Goal: Task Accomplishment & Management: Manage account settings

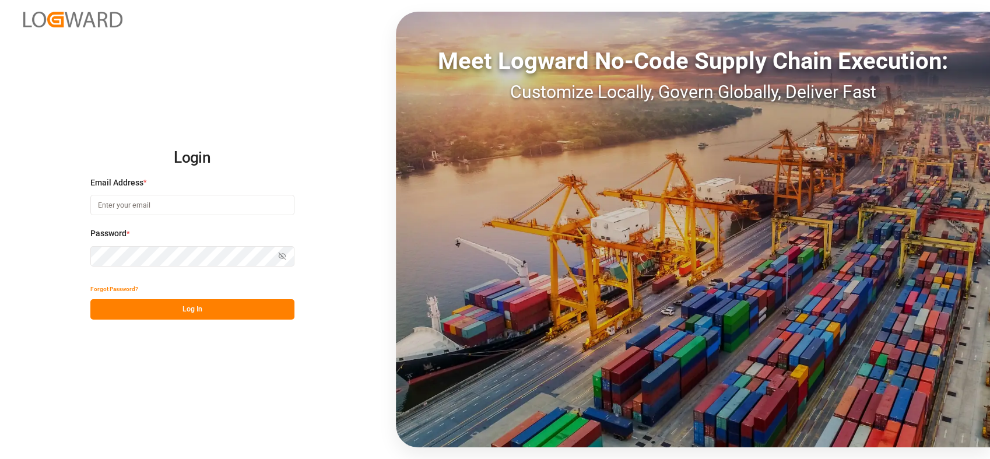
type input "[PERSON_NAME][EMAIL_ADDRESS][PERSON_NAME][DOMAIN_NAME]"
click at [231, 302] on button "Log In" at bounding box center [192, 309] width 204 height 20
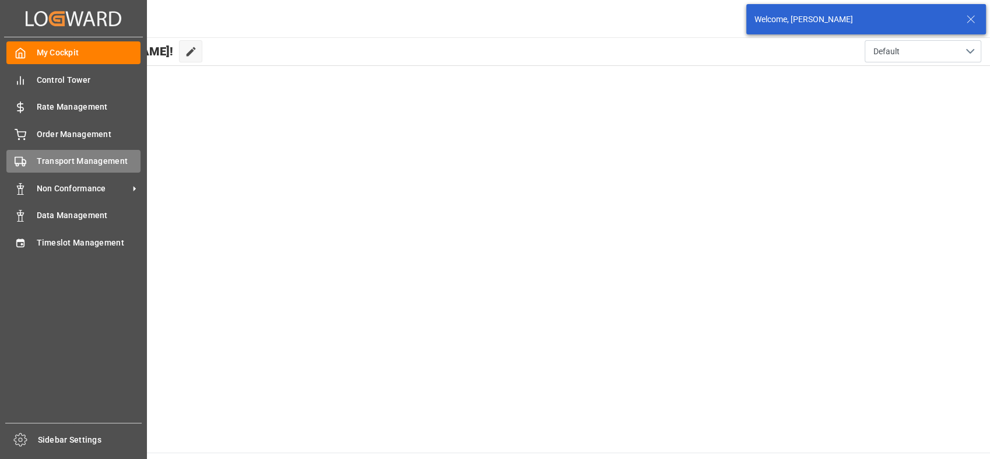
click at [77, 152] on div "Transport Management Transport Management" at bounding box center [73, 161] width 134 height 23
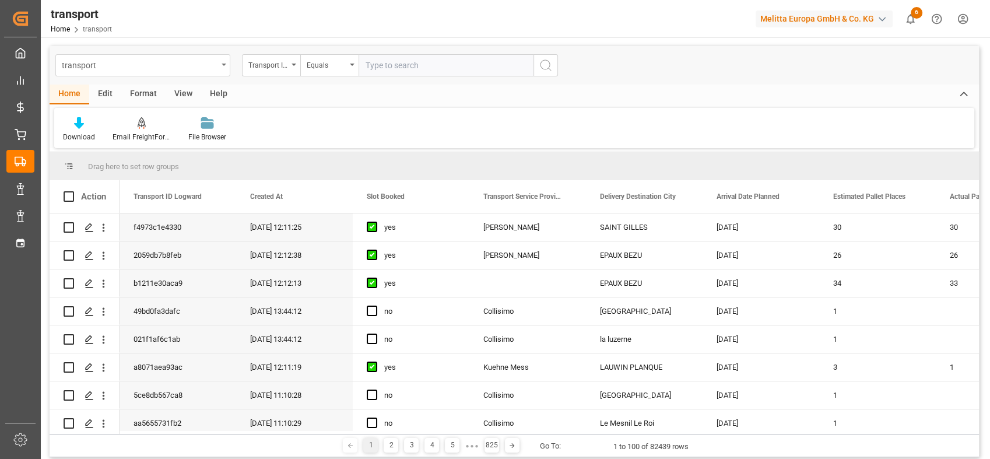
click at [222, 65] on div "transport" at bounding box center [142, 65] width 175 height 22
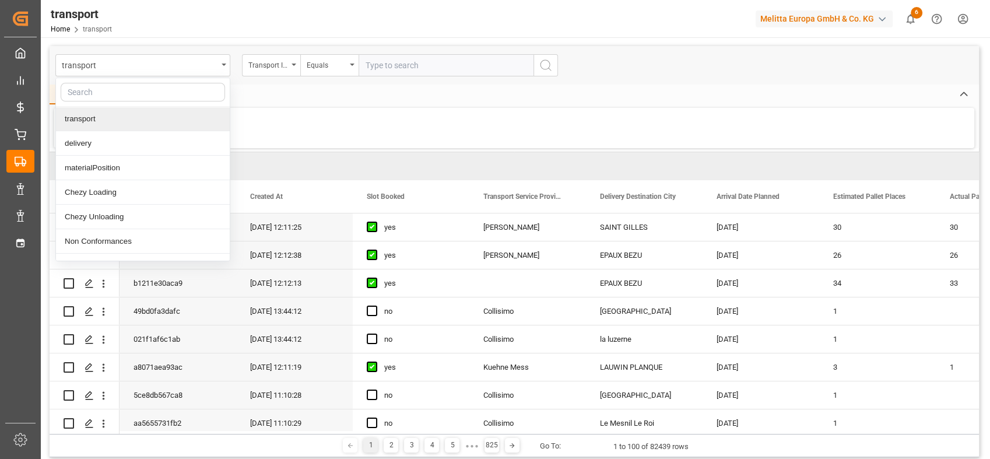
click at [115, 117] on div "transport" at bounding box center [143, 119] width 174 height 24
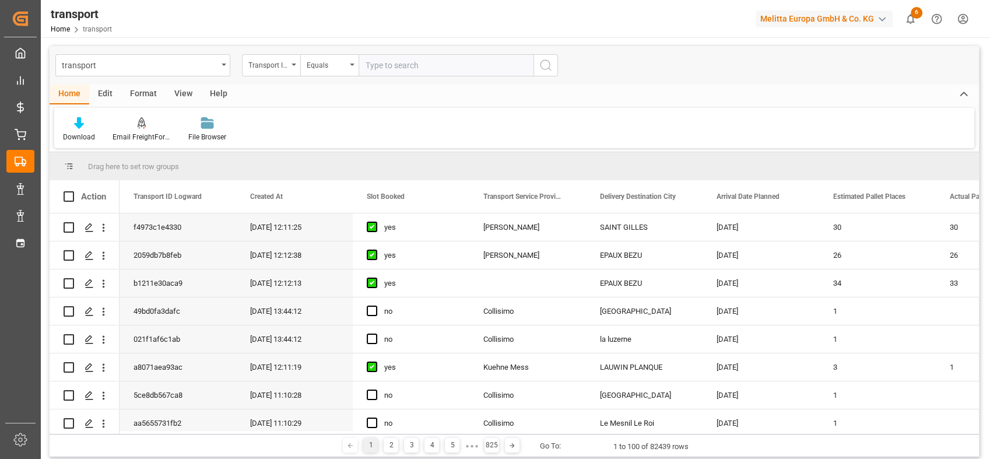
click at [443, 61] on input "text" at bounding box center [445, 65] width 175 height 22
click at [350, 75] on div "Equals" at bounding box center [329, 65] width 58 height 22
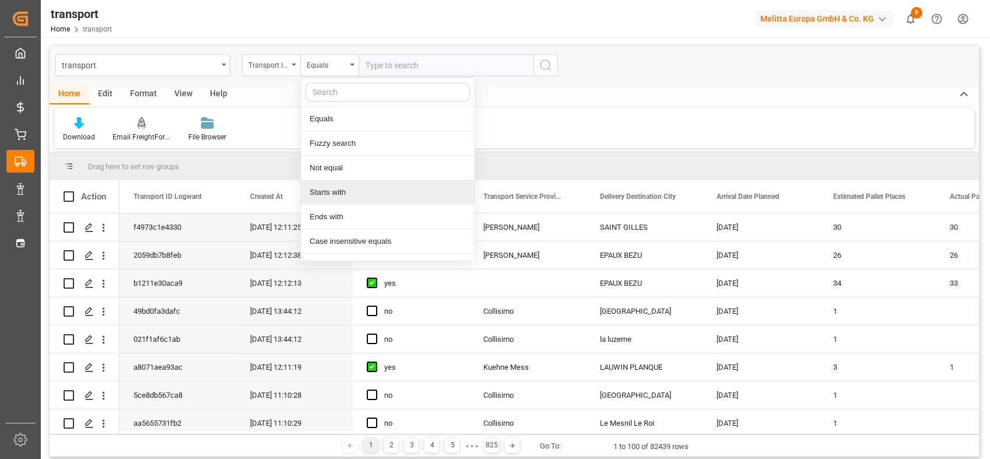
click at [344, 192] on div "Starts with" at bounding box center [388, 192] width 174 height 24
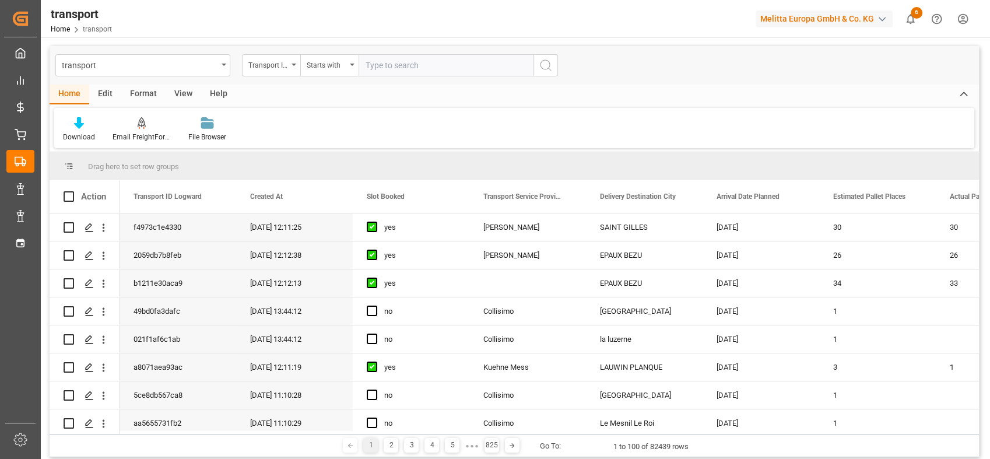
click at [424, 64] on input "text" at bounding box center [445, 65] width 175 height 22
type input "Dachser Cof"
click at [546, 70] on icon "search button" at bounding box center [546, 65] width 14 height 14
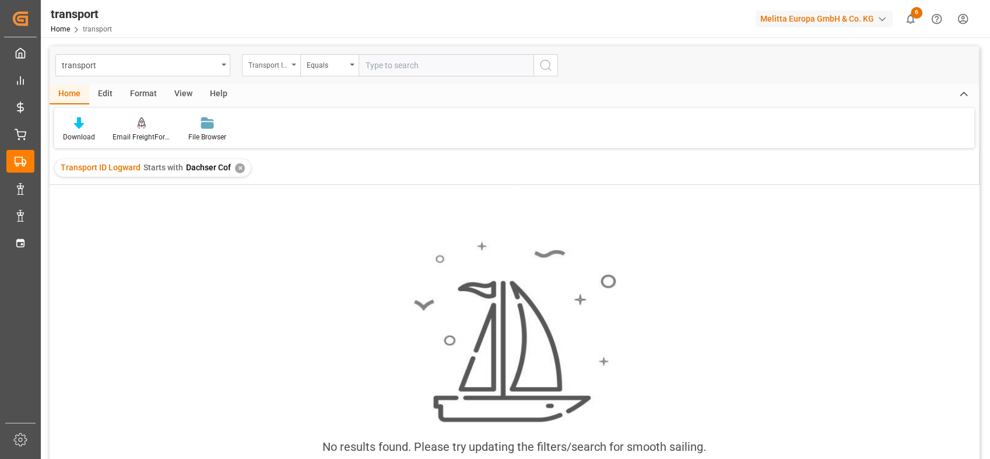
click at [284, 59] on div "Transport ID Logward" at bounding box center [268, 63] width 40 height 13
click at [286, 91] on input "text" at bounding box center [329, 92] width 164 height 19
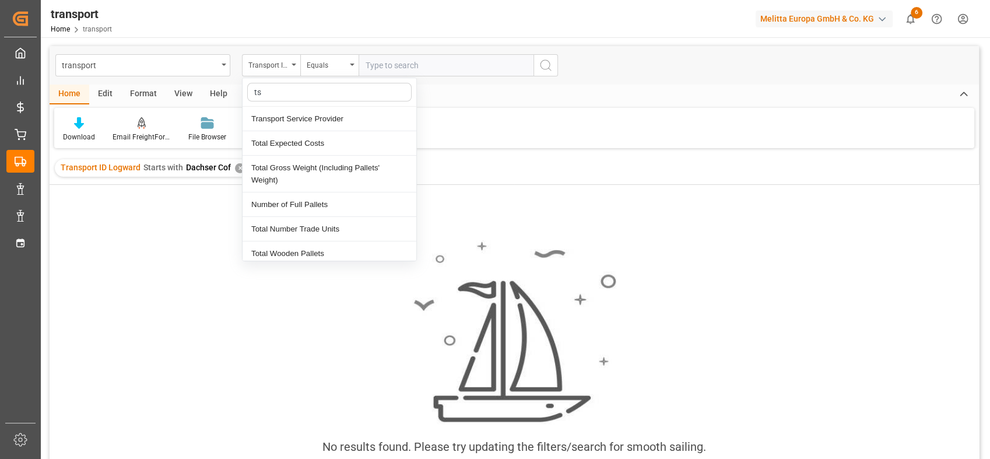
type input "ts"
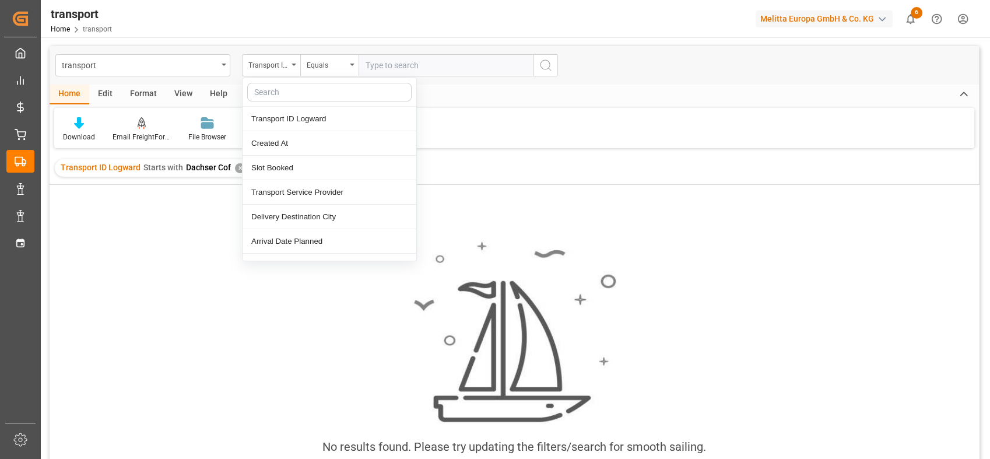
click at [282, 81] on div at bounding box center [329, 92] width 174 height 29
click at [348, 197] on div "Transport Service Provider" at bounding box center [329, 192] width 174 height 24
click at [336, 62] on div "Equals" at bounding box center [327, 63] width 40 height 13
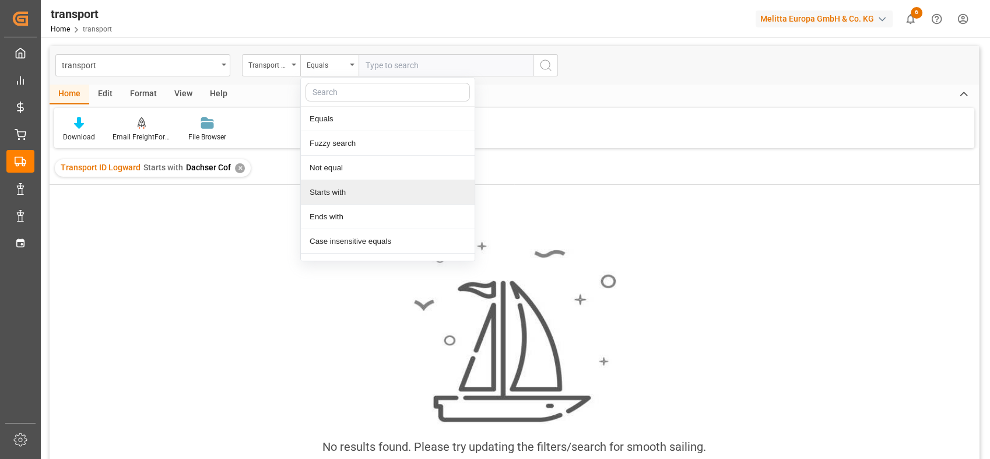
click at [343, 192] on div "Starts with" at bounding box center [388, 192] width 174 height 24
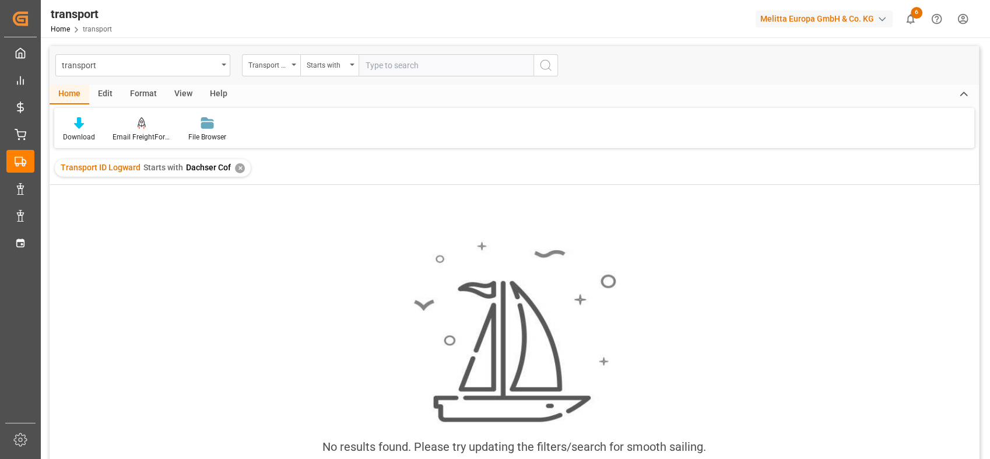
click at [399, 65] on input "text" at bounding box center [445, 65] width 175 height 22
type input "Dachser Cof"
click at [546, 70] on icon "search button" at bounding box center [546, 65] width 14 height 14
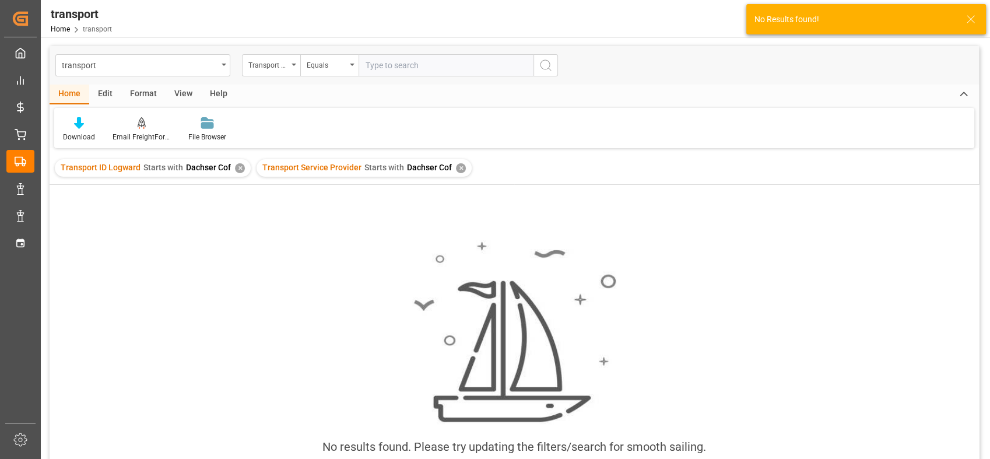
click at [237, 167] on div "✕" at bounding box center [240, 168] width 10 height 10
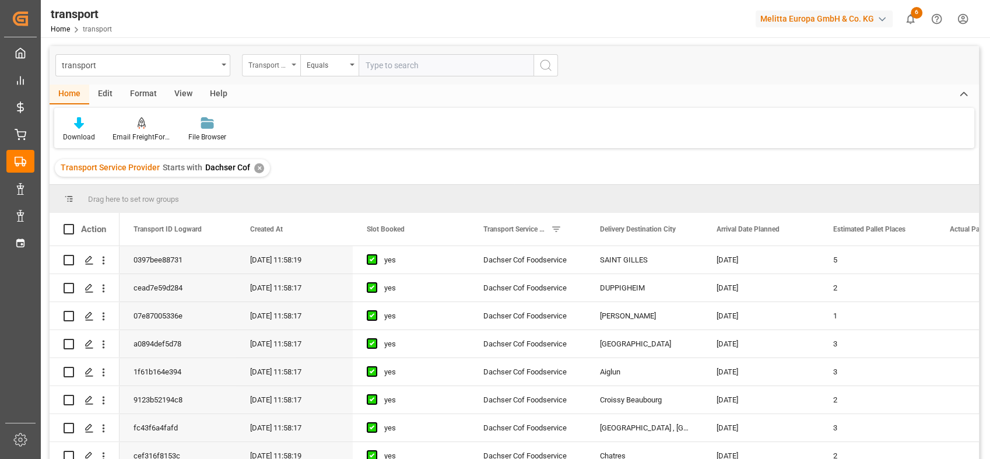
click at [288, 70] on div "Transport Service Provider" at bounding box center [271, 65] width 58 height 22
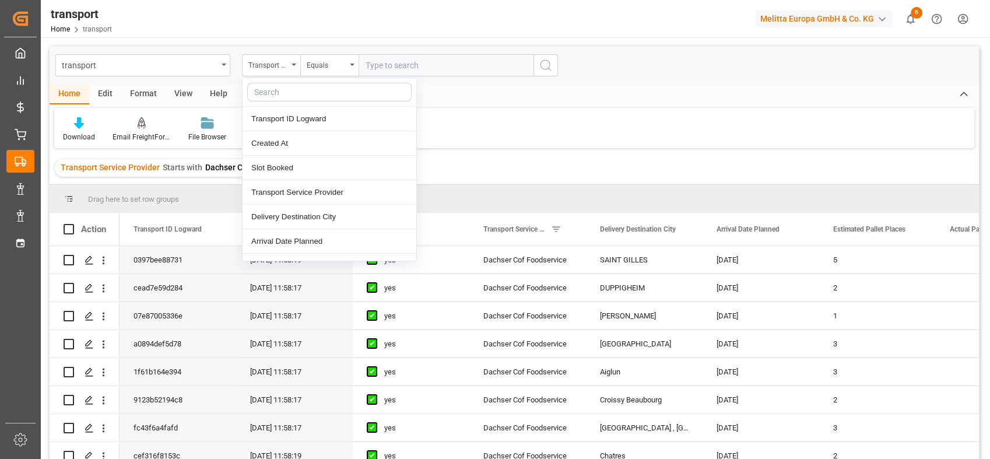
click at [282, 90] on input "text" at bounding box center [329, 92] width 164 height 19
type input "o"
type input "r"
type input "date"
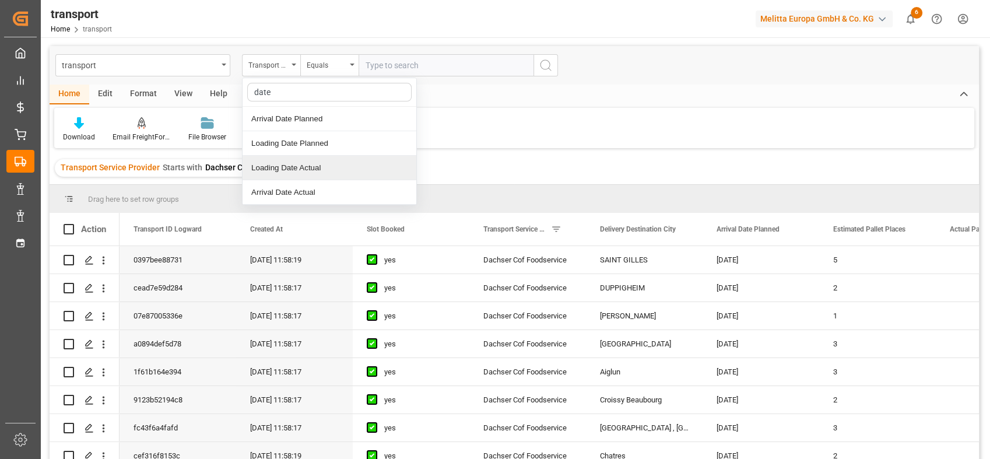
click at [325, 156] on div "Loading Date Actual" at bounding box center [329, 168] width 174 height 24
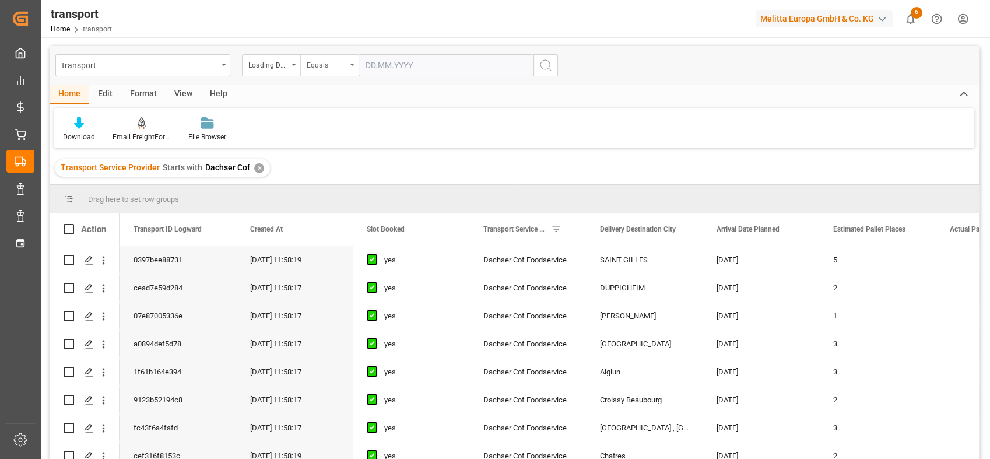
click at [336, 70] on div "Equals" at bounding box center [329, 65] width 58 height 22
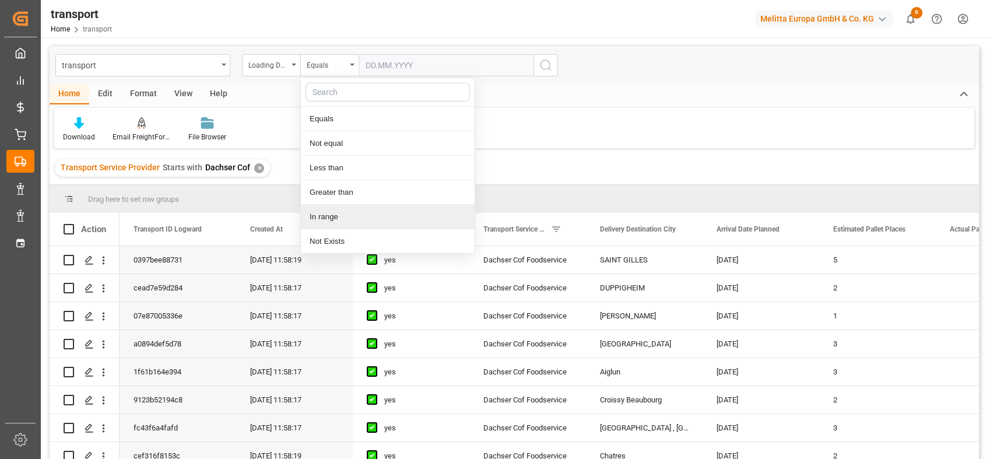
click at [336, 216] on div "In range" at bounding box center [388, 217] width 174 height 24
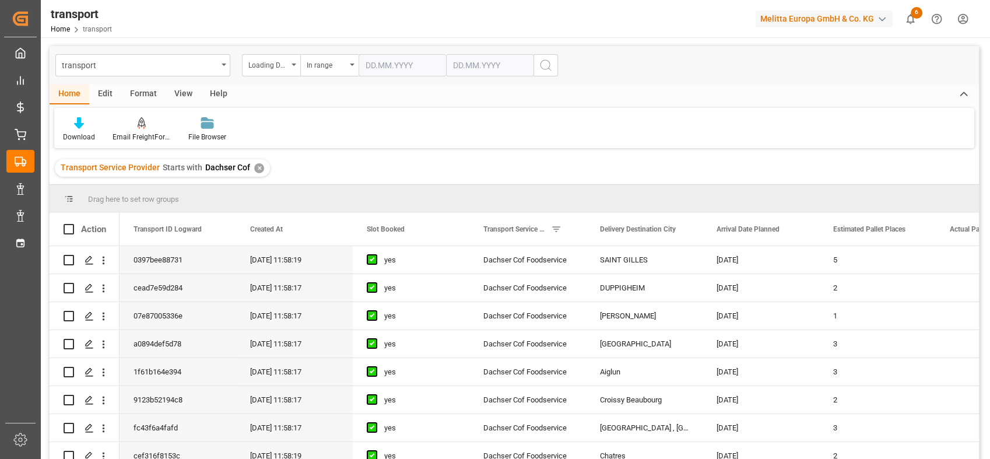
click at [396, 67] on input "text" at bounding box center [401, 65] width 87 height 22
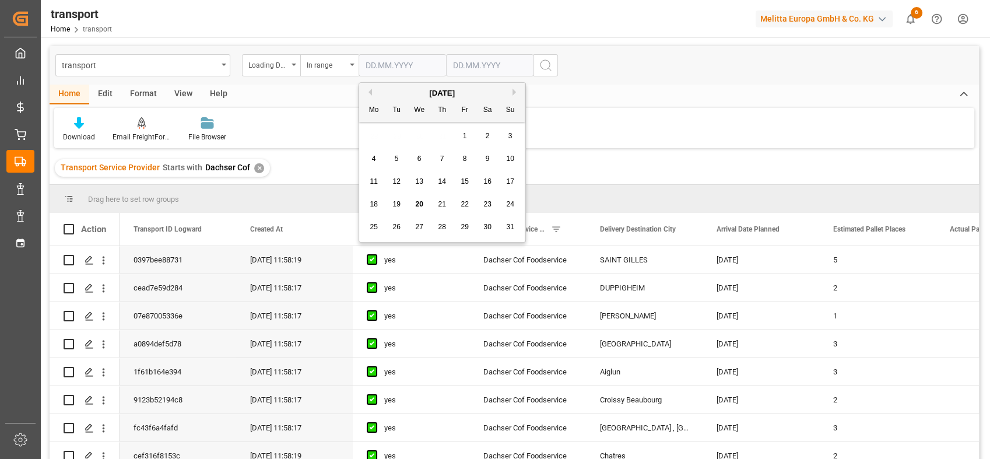
click at [370, 95] on div "Previous Month Next Month [DATE] Mo Tu We Th Fr Sa Su 28 29 30 31 1 2 3 4 5 6 7…" at bounding box center [441, 162] width 167 height 160
click at [369, 90] on button "Previous Month" at bounding box center [368, 92] width 7 height 7
click at [397, 136] on span "1" at bounding box center [397, 136] width 4 height 8
type input "[DATE]"
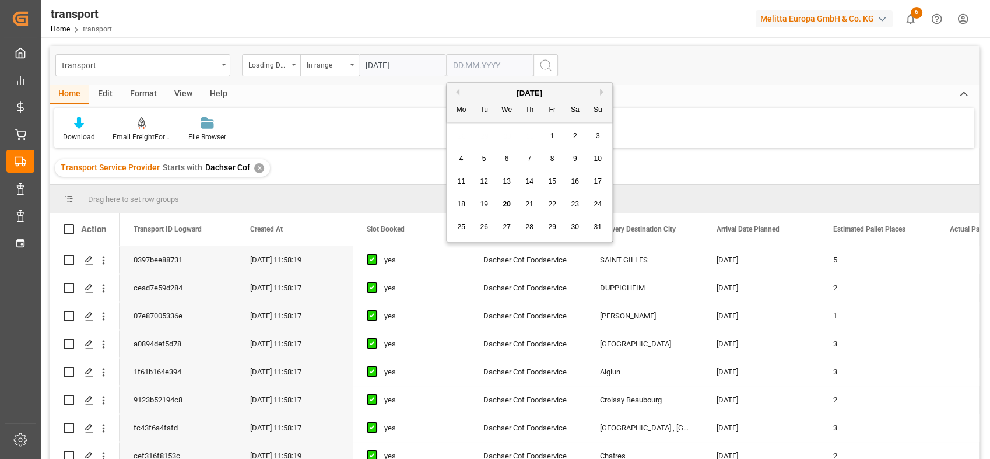
click at [495, 62] on input "text" at bounding box center [489, 65] width 87 height 22
click at [508, 206] on span "20" at bounding box center [506, 204] width 8 height 8
type input "[DATE]"
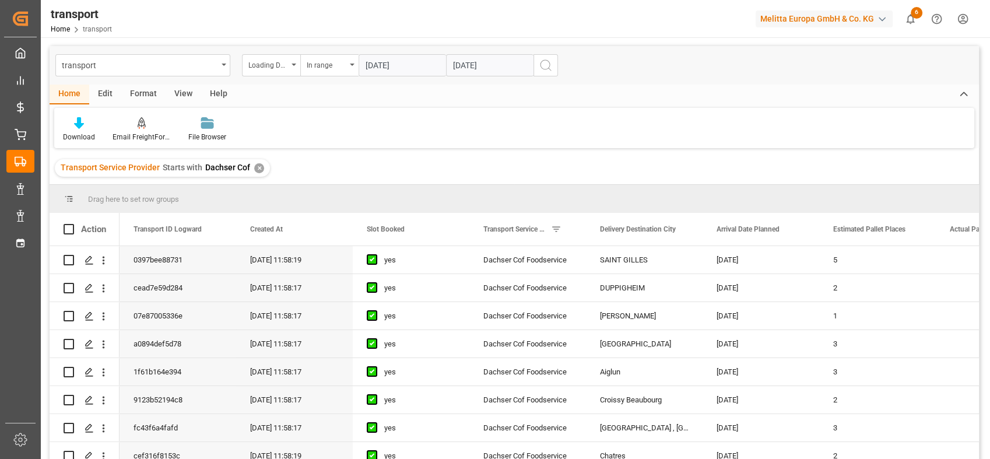
click at [541, 59] on icon "search button" at bounding box center [546, 65] width 14 height 14
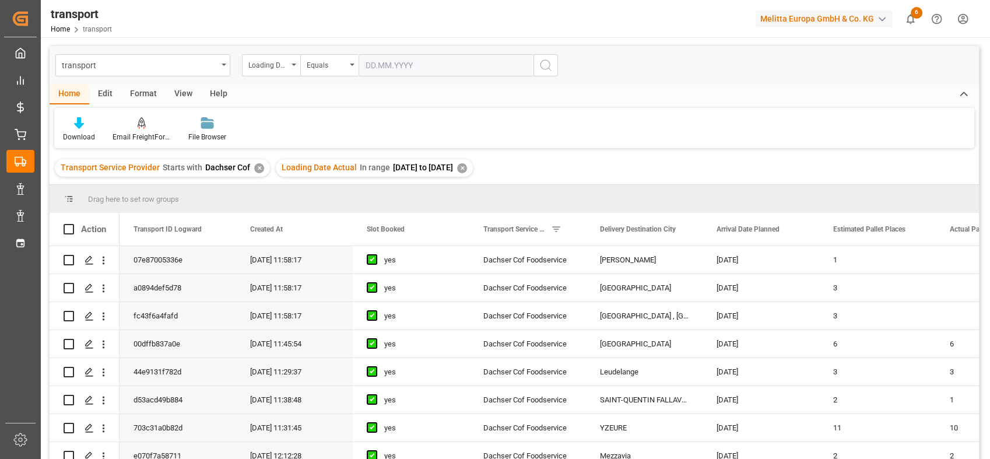
click at [168, 93] on div "View" at bounding box center [184, 95] width 36 height 20
click at [89, 129] on div "Default" at bounding box center [74, 130] width 40 height 26
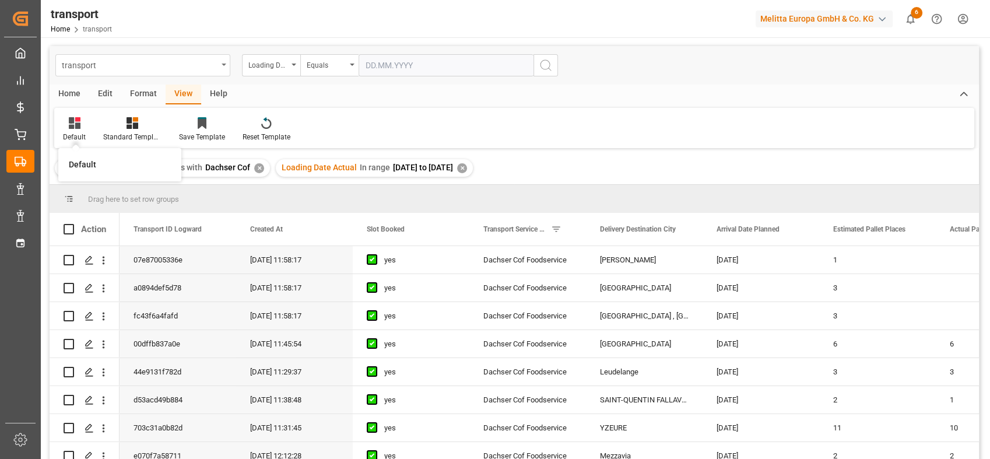
click at [189, 61] on div "transport" at bounding box center [140, 64] width 156 height 15
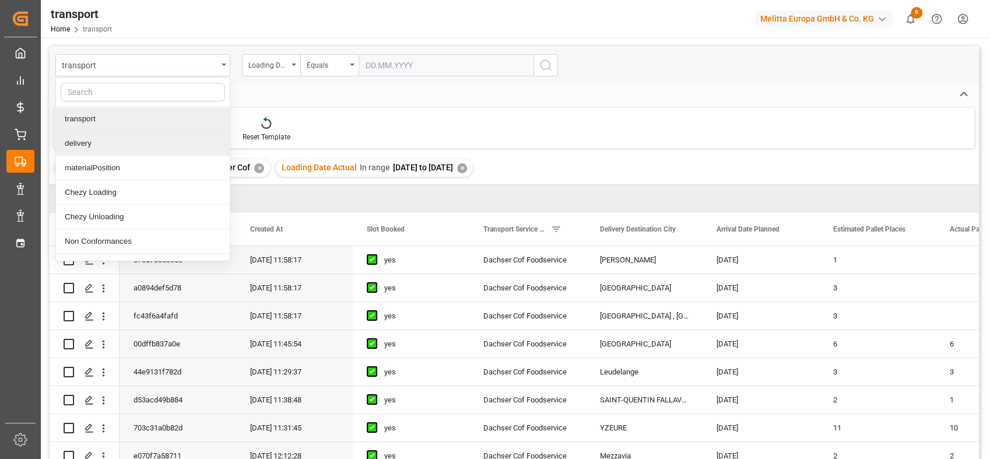
click at [108, 140] on div "delivery" at bounding box center [143, 143] width 174 height 24
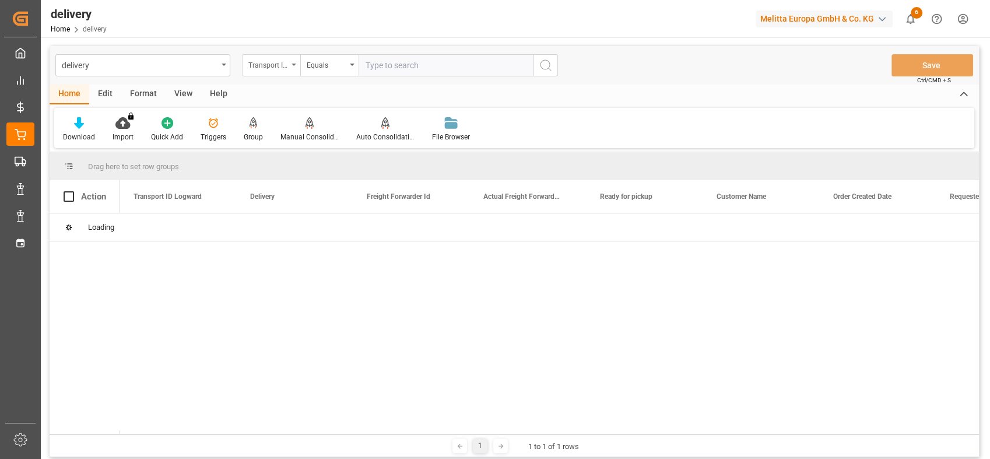
click at [279, 68] on div "Transport ID Logward" at bounding box center [268, 63] width 40 height 13
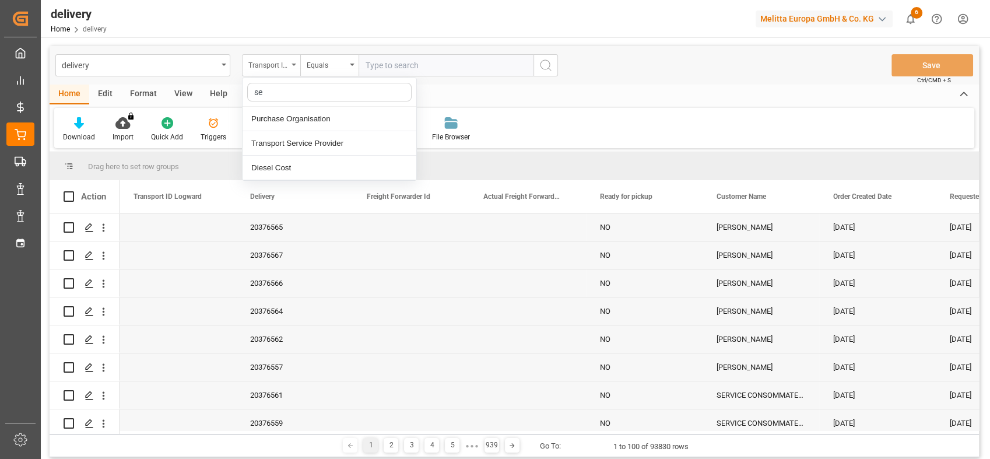
type input "ser"
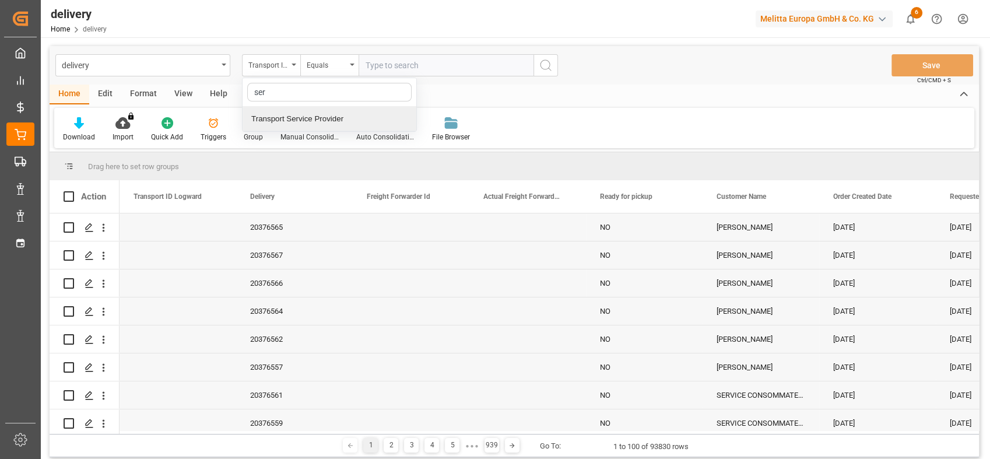
click at [293, 117] on div "Transport Service Provider" at bounding box center [329, 119] width 174 height 24
click at [332, 66] on div "Equals" at bounding box center [327, 63] width 40 height 13
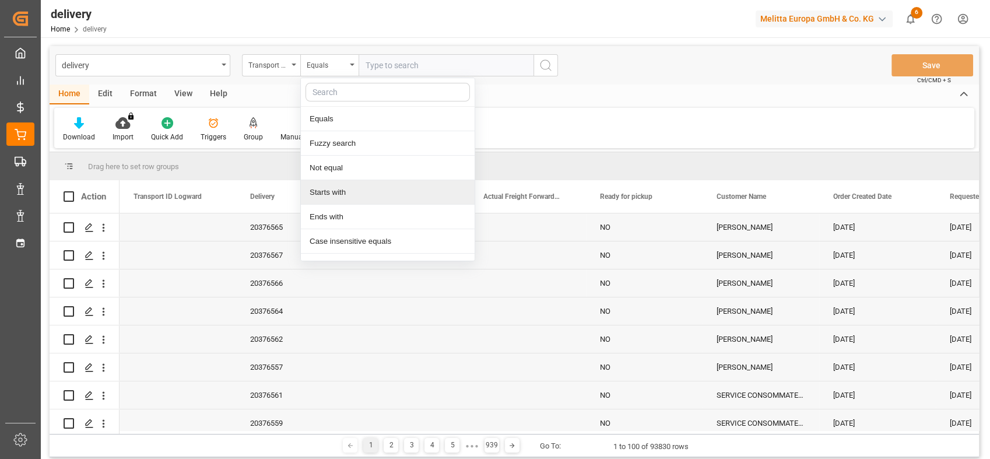
drag, startPoint x: 336, startPoint y: 189, endPoint x: 337, endPoint y: 182, distance: 7.0
click at [336, 188] on div "Starts with" at bounding box center [388, 192] width 174 height 24
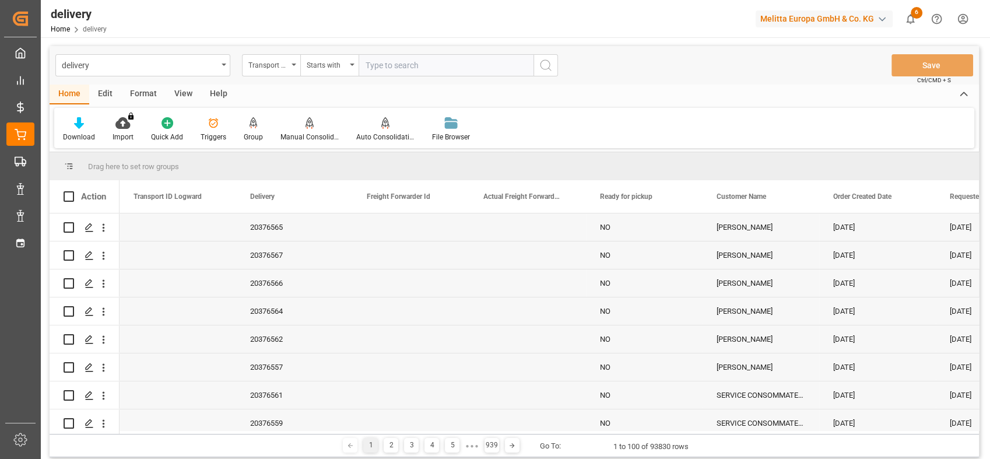
click at [397, 61] on input "text" at bounding box center [445, 65] width 175 height 22
type input "Dachser Cof"
click at [541, 70] on icon "search button" at bounding box center [546, 65] width 14 height 14
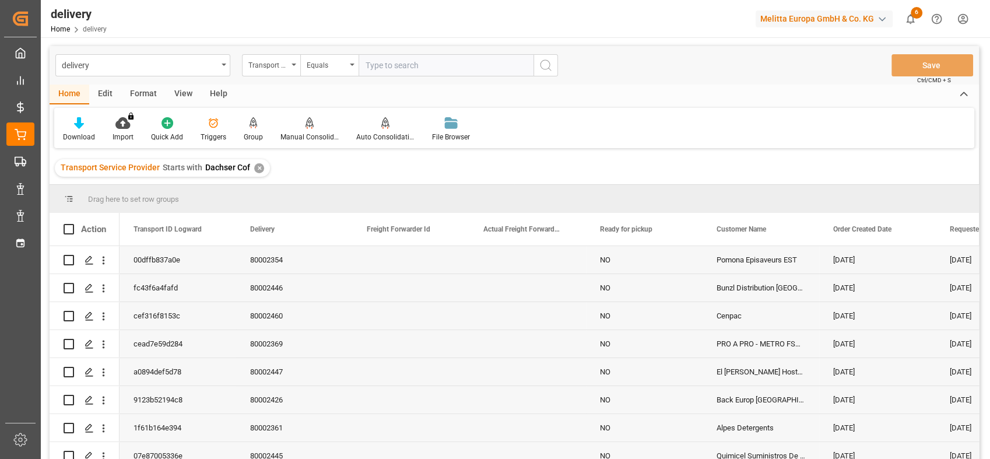
click at [292, 66] on div "Transport Service Provider" at bounding box center [271, 65] width 58 height 22
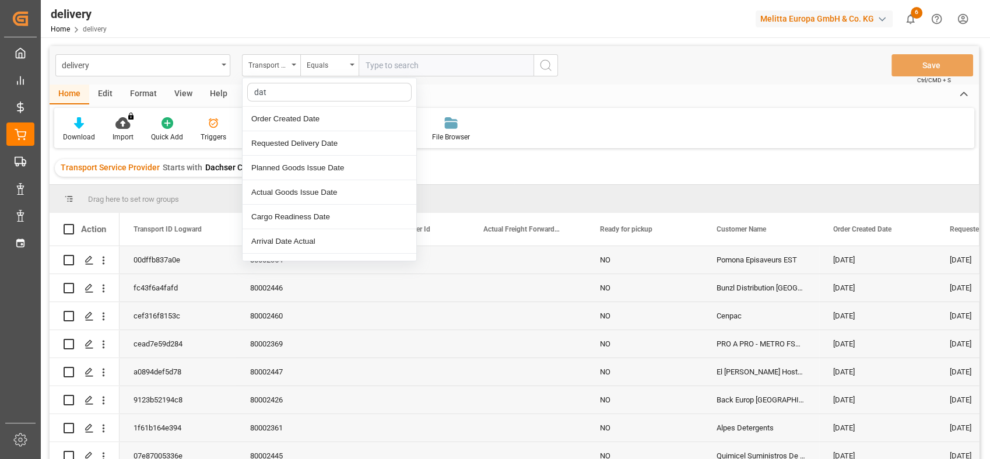
type input "date"
click at [318, 148] on div "Requested Delivery Date" at bounding box center [329, 143] width 174 height 24
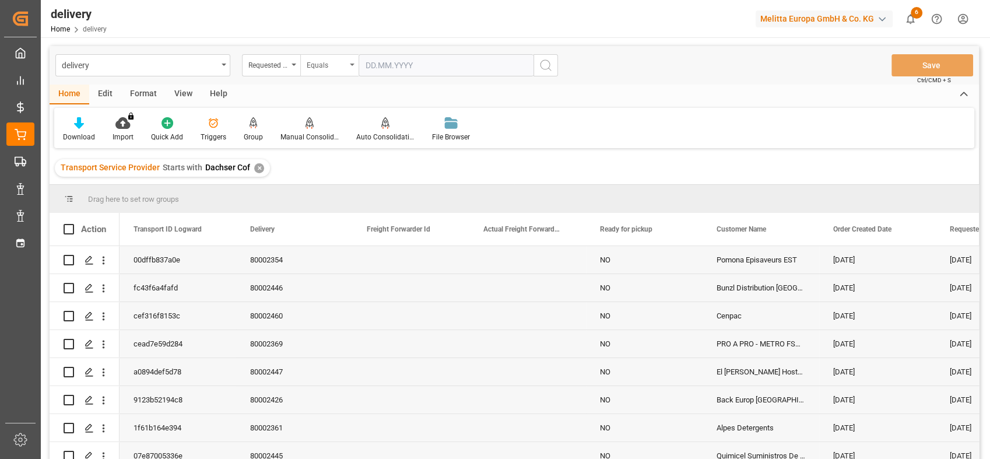
click at [336, 66] on div "Equals" at bounding box center [327, 63] width 40 height 13
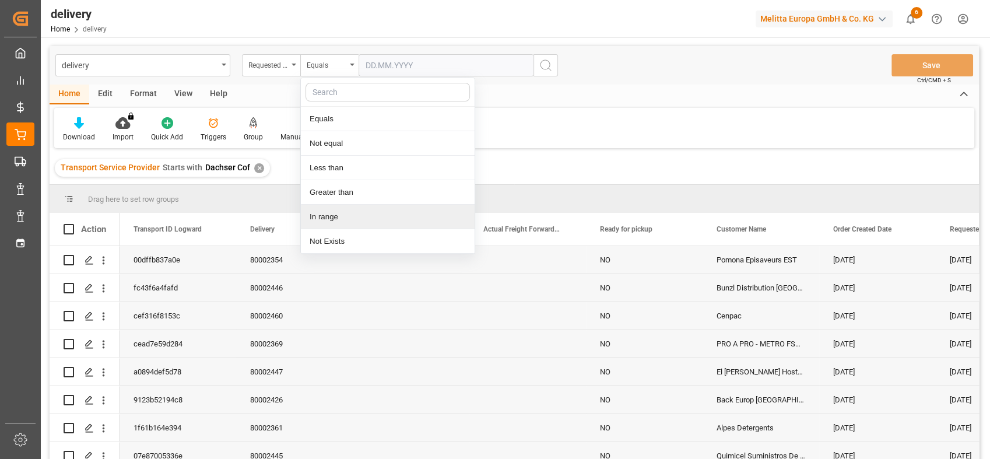
click at [339, 215] on div "In range" at bounding box center [388, 217] width 174 height 24
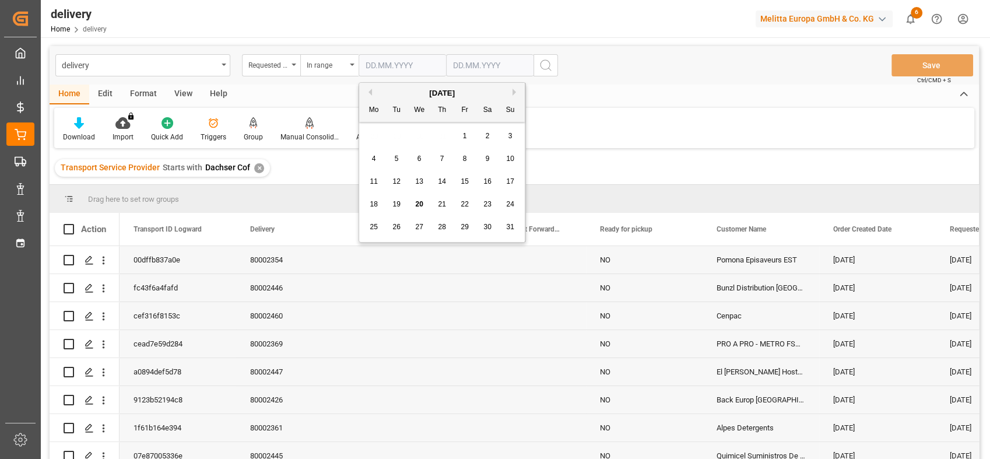
click at [411, 62] on input "text" at bounding box center [401, 65] width 87 height 22
click at [368, 89] on button "Previous Month" at bounding box center [368, 92] width 7 height 7
click at [398, 130] on div "1" at bounding box center [396, 136] width 15 height 14
type input "[DATE]"
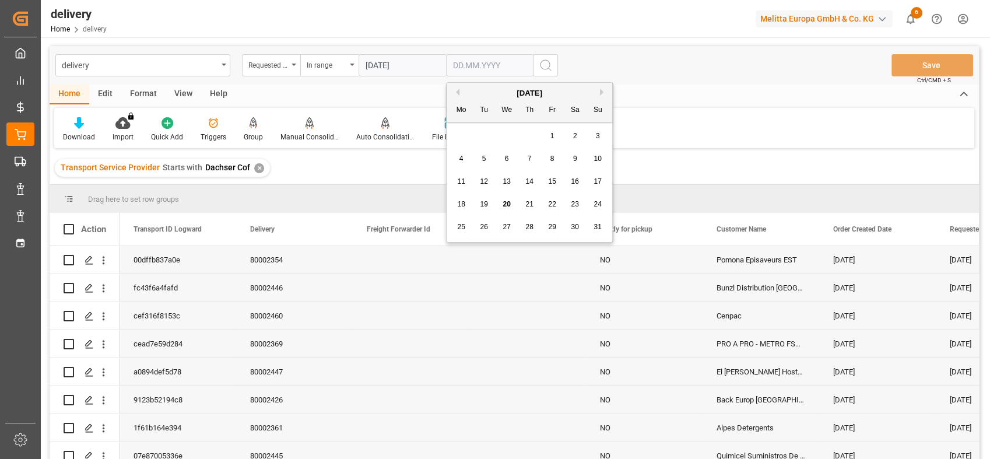
click at [485, 65] on input "text" at bounding box center [489, 65] width 87 height 22
click at [506, 198] on div "20" at bounding box center [506, 205] width 15 height 14
type input "[DATE]"
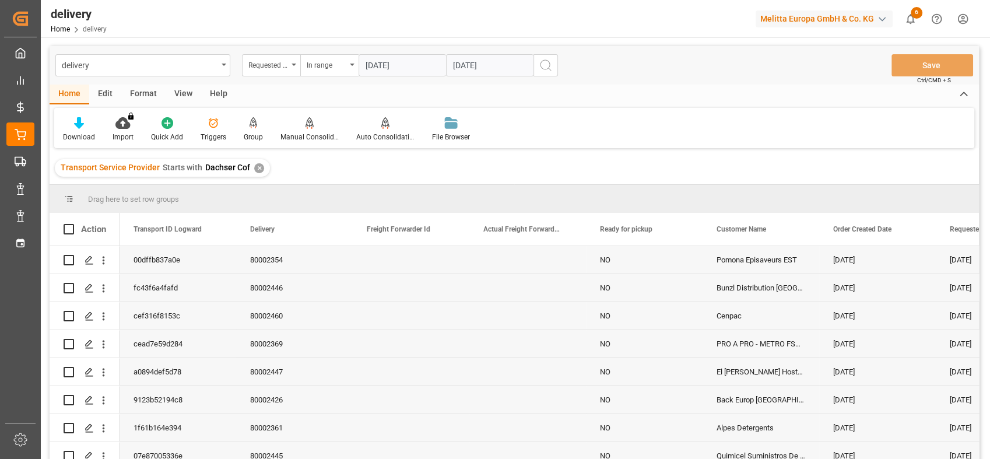
click at [548, 62] on icon "search button" at bounding box center [546, 65] width 14 height 14
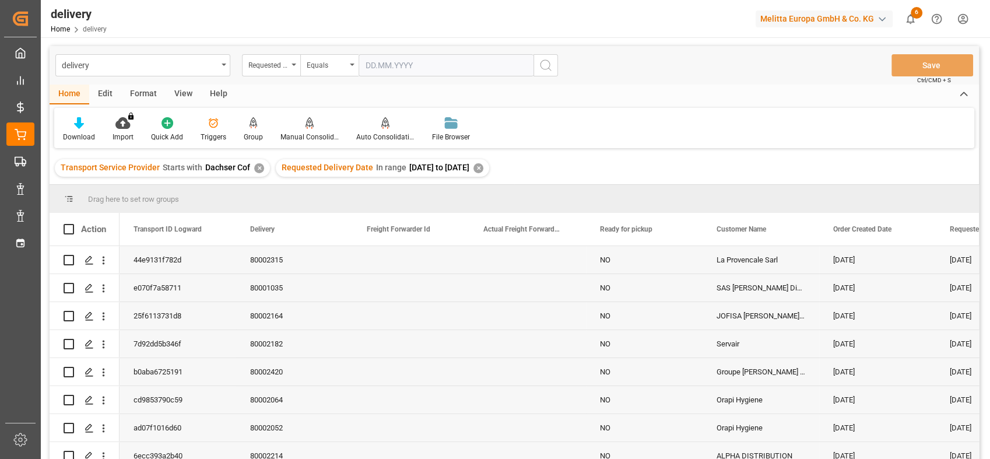
click at [182, 91] on div "View" at bounding box center [184, 95] width 36 height 20
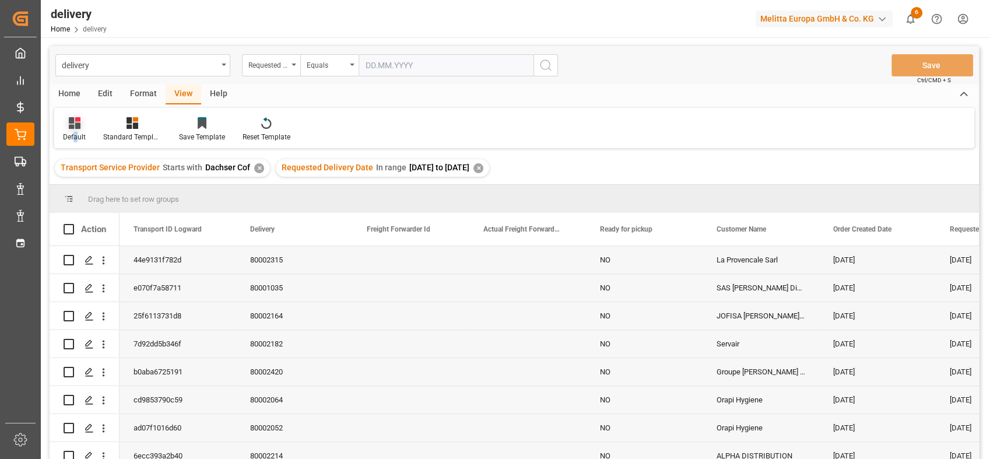
click at [75, 129] on div "Default" at bounding box center [74, 130] width 40 height 26
drag, startPoint x: 75, startPoint y: 129, endPoint x: 91, endPoint y: 189, distance: 61.6
click at [91, 189] on div "FS_Chezy_Deliveries_Invoice_Template" at bounding box center [120, 188] width 102 height 12
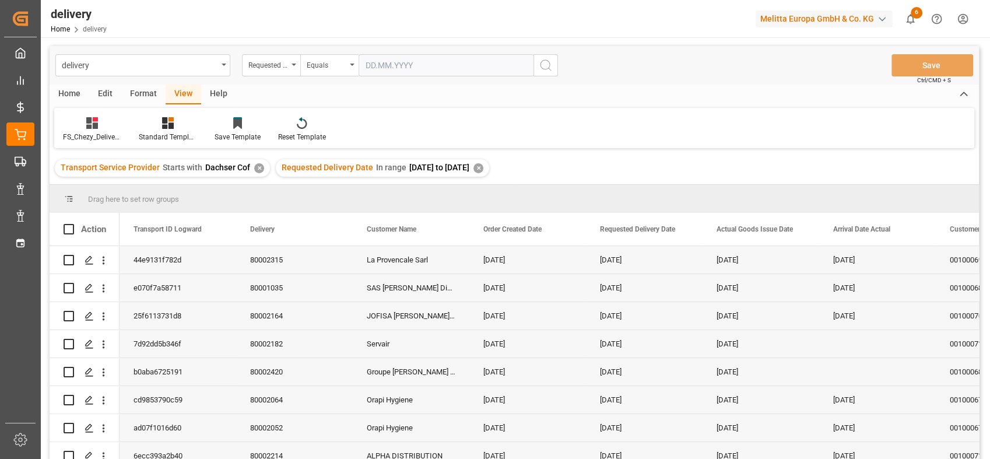
click at [106, 96] on div "Edit" at bounding box center [105, 95] width 32 height 20
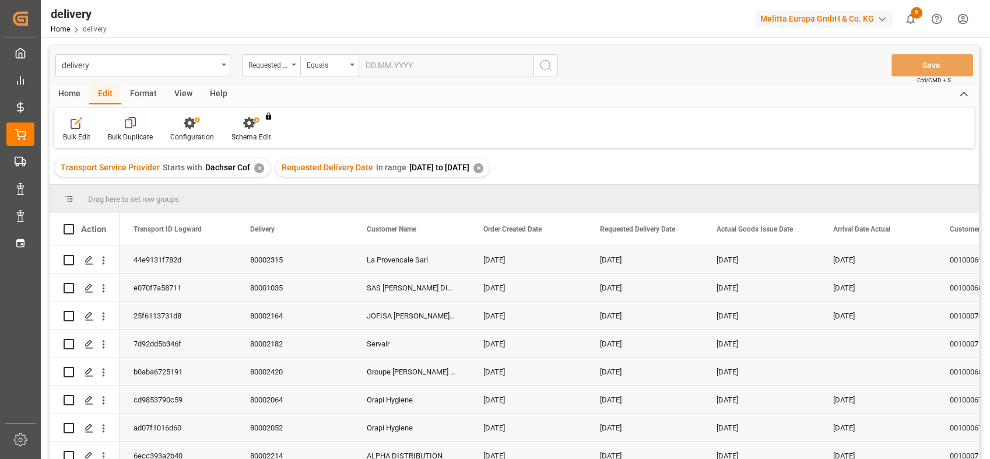
click at [72, 89] on div "Home" at bounding box center [70, 95] width 40 height 20
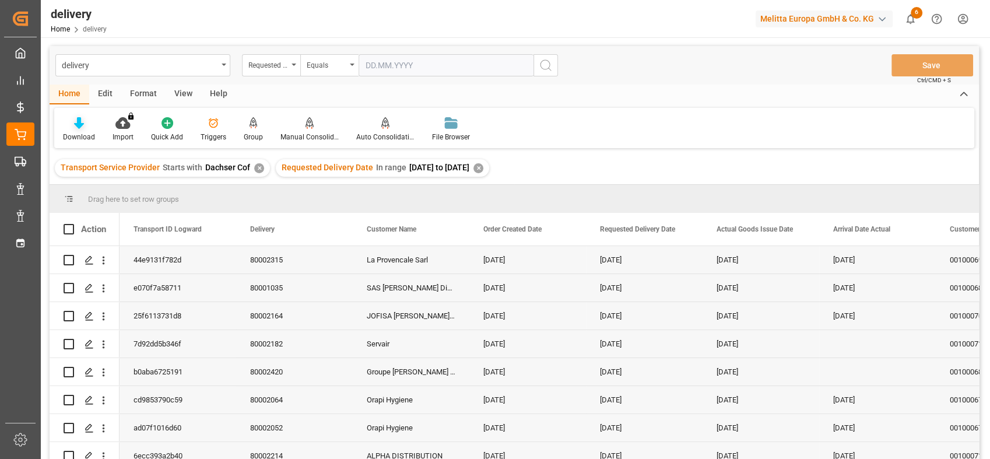
click at [74, 124] on icon at bounding box center [79, 123] width 10 height 12
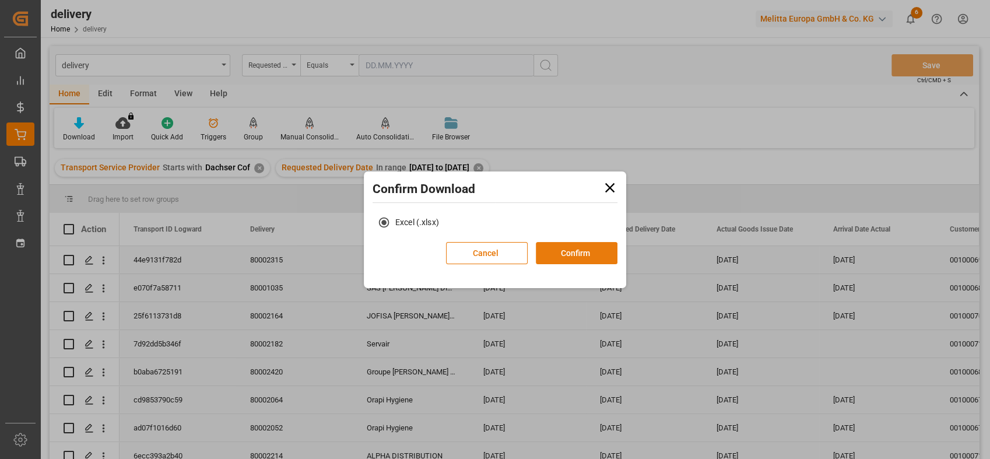
click at [572, 250] on button "Confirm" at bounding box center [577, 253] width 82 height 22
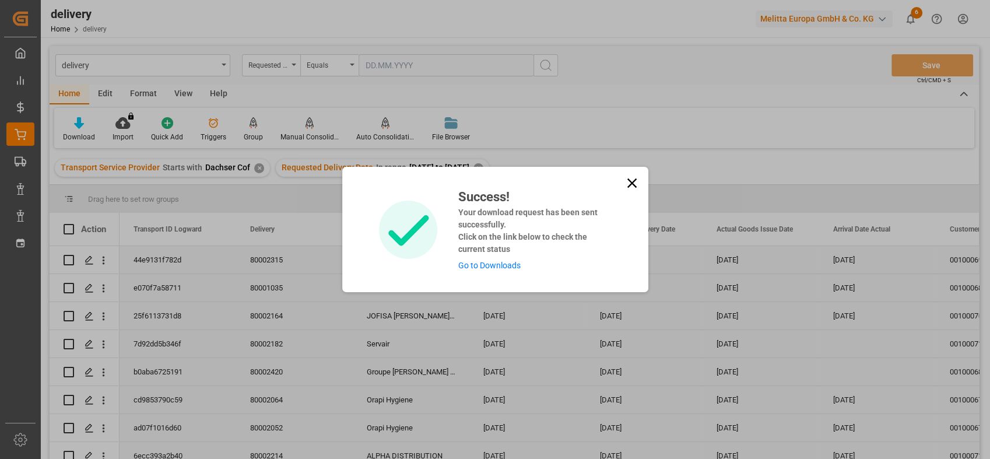
click at [492, 266] on link "Go to Downloads" at bounding box center [489, 265] width 62 height 9
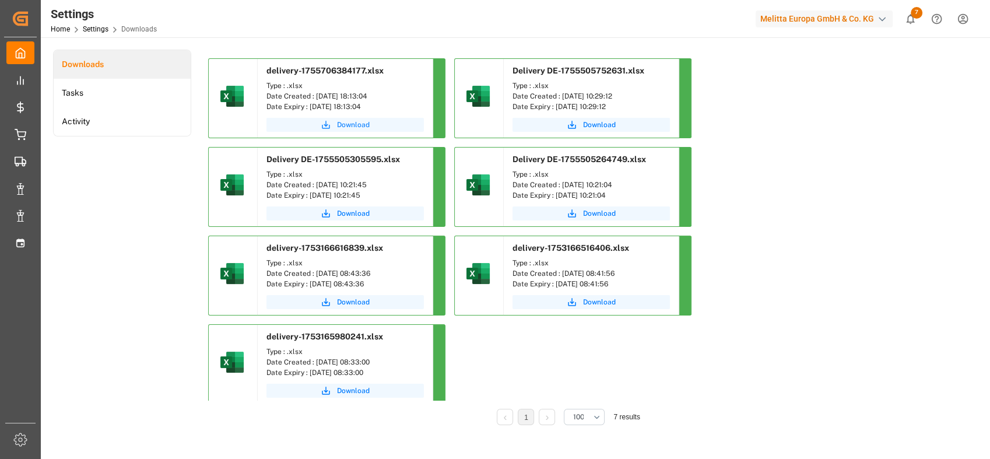
click at [344, 122] on span "Download" at bounding box center [353, 124] width 33 height 10
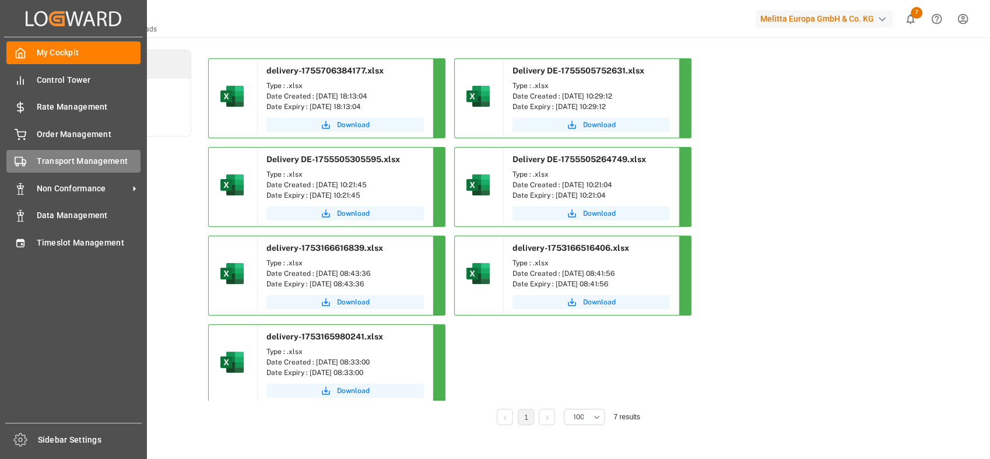
click at [52, 160] on span "Transport Management" at bounding box center [89, 161] width 104 height 12
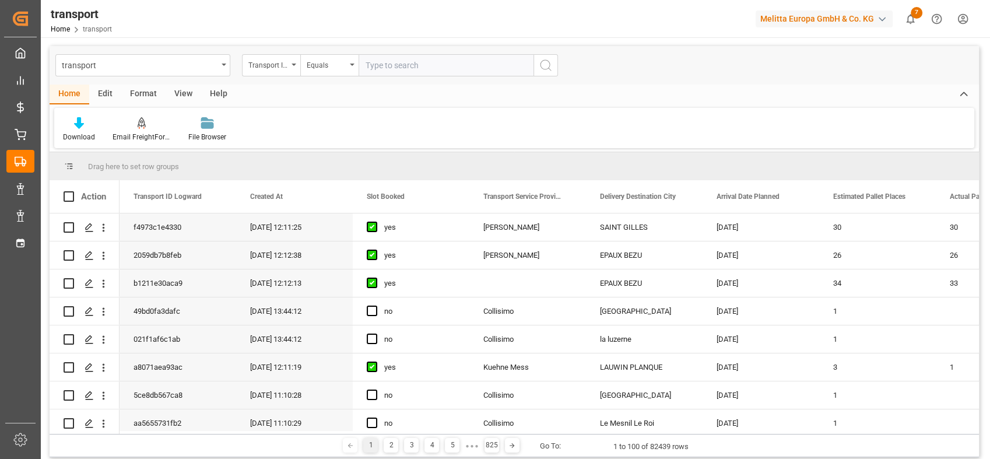
click at [414, 61] on input "text" at bounding box center [445, 65] width 175 height 22
type input "A4B1C71C39A5"
click at [556, 65] on button "search button" at bounding box center [545, 65] width 24 height 22
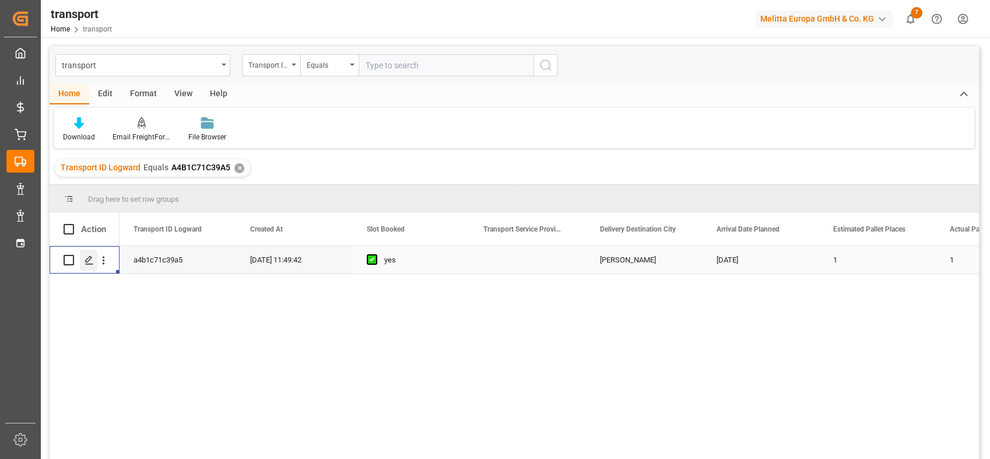
click at [89, 259] on icon "Press SPACE to select this row." at bounding box center [89, 259] width 9 height 9
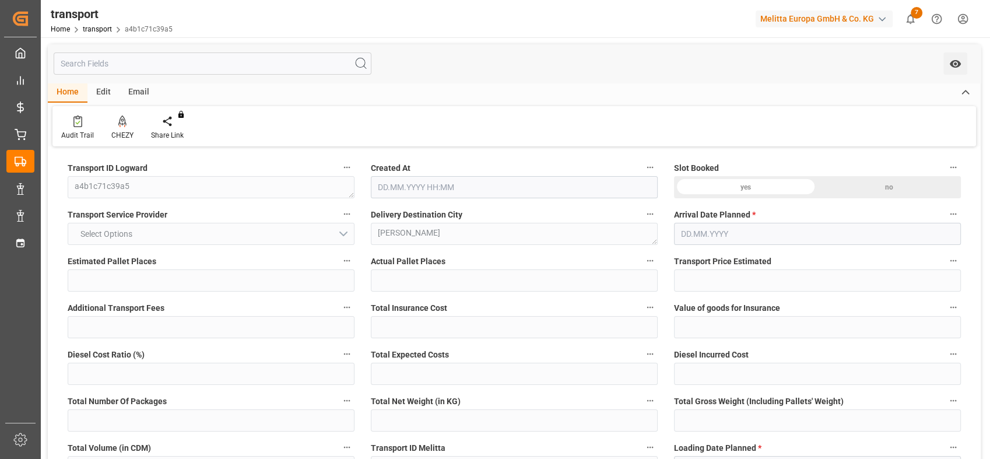
type input "1"
type input "0"
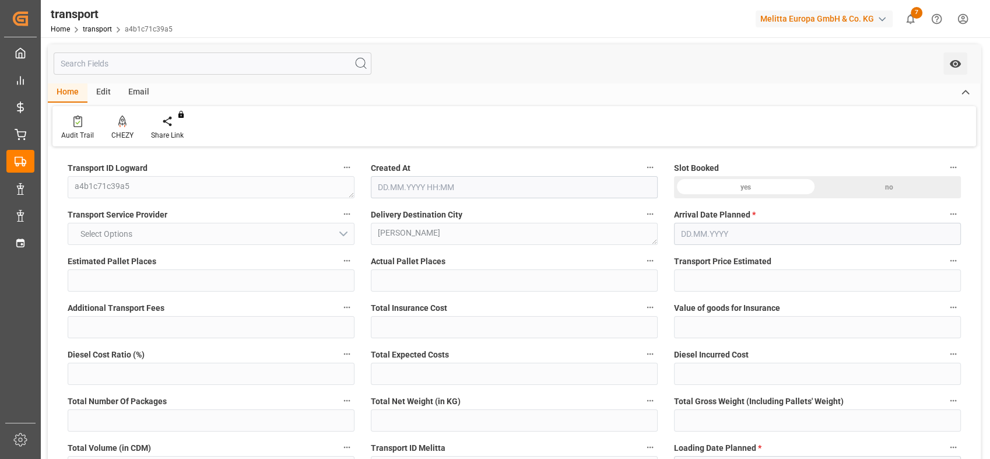
type input "-3.3542"
type input "1"
type input "208.36"
type input "262.752"
type input "662"
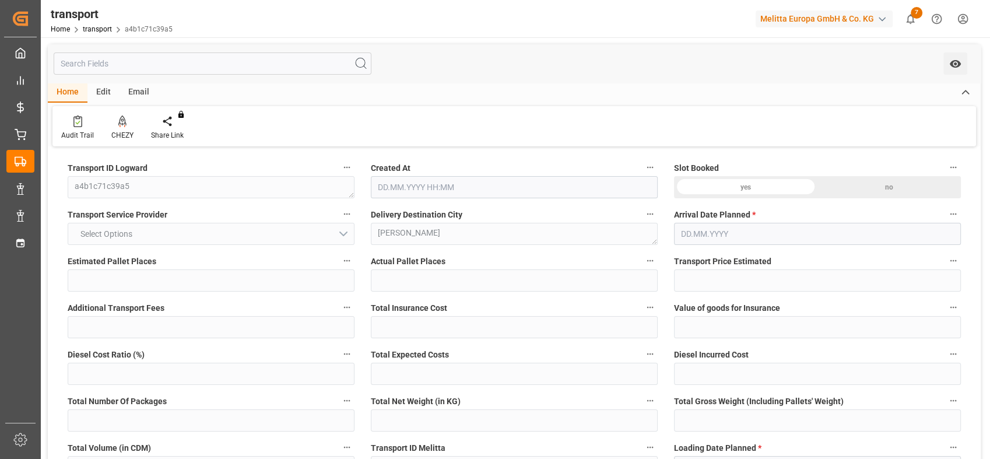
type input "10"
type input "0"
type input "58"
type input "1"
type input "101"
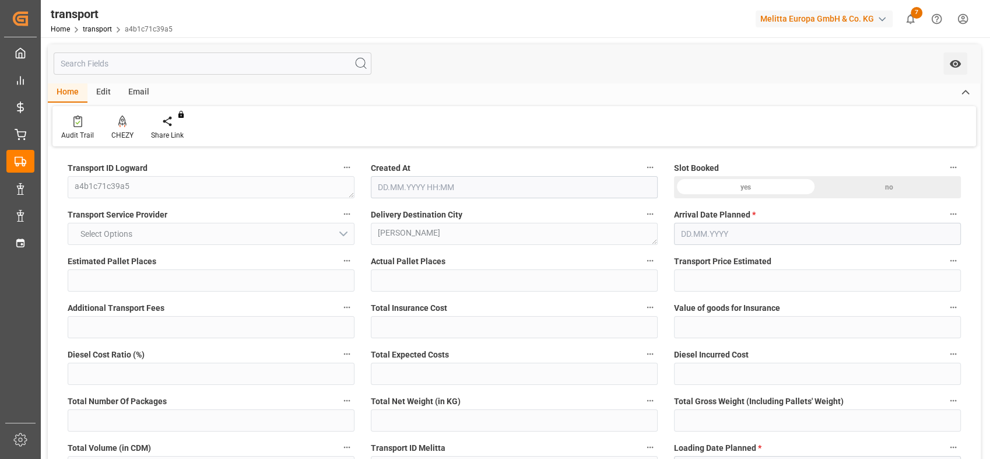
type input "238.752"
type input "0"
type input "4710.8598"
type input "0"
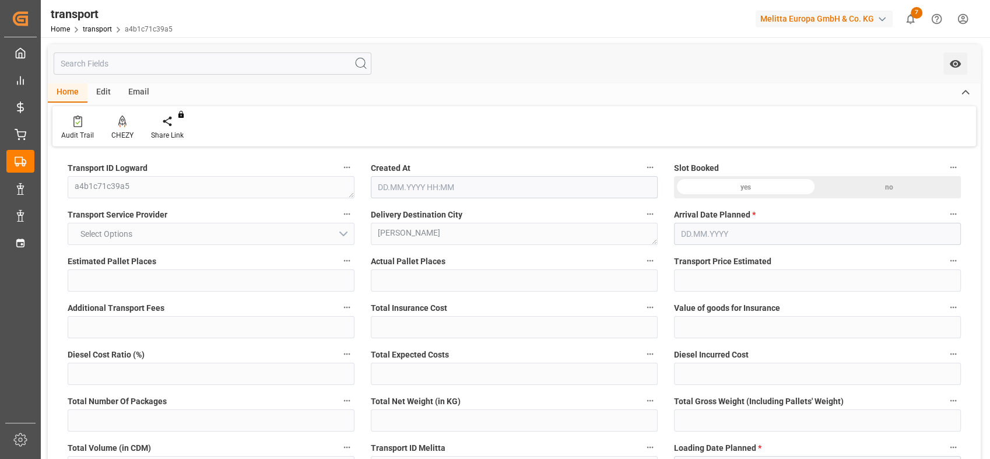
type input "21"
type input "35"
type input "[DATE] 11:49"
type input "[DATE]"
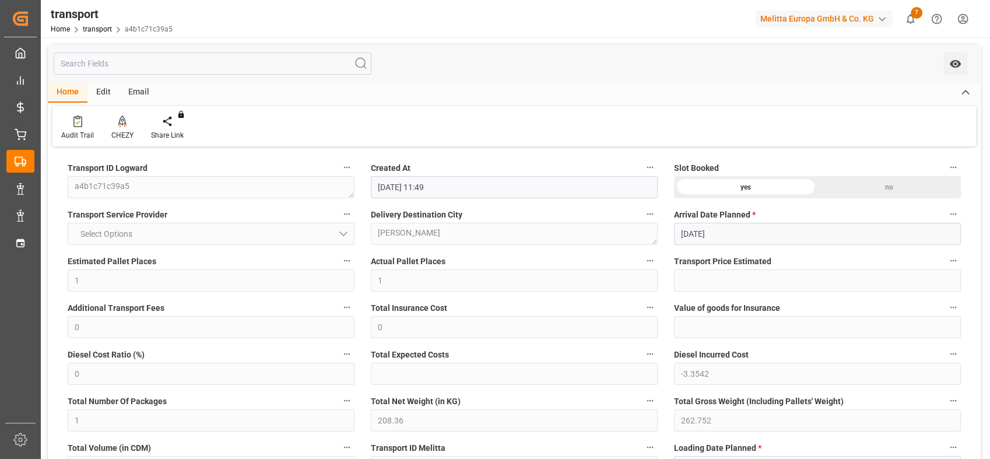
type input "[DATE]"
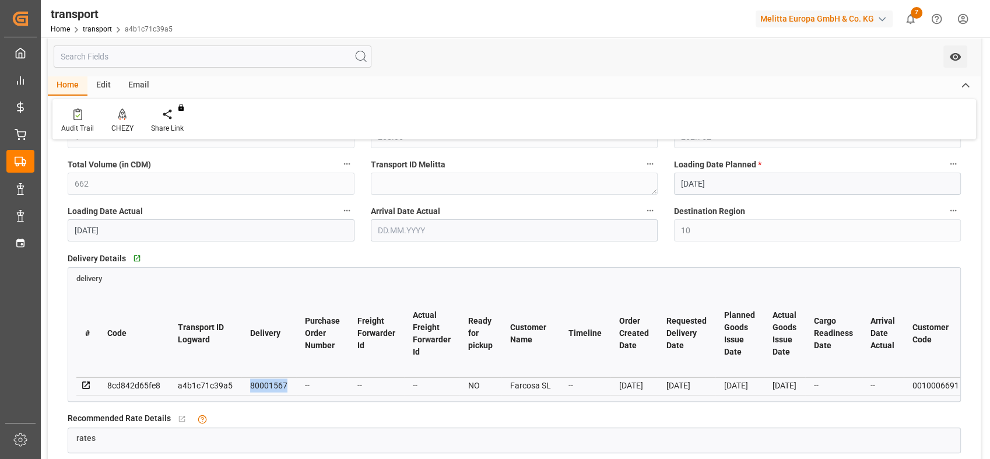
drag, startPoint x: 248, startPoint y: 386, endPoint x: 286, endPoint y: 389, distance: 37.5
click at [286, 389] on td "80001567" at bounding box center [268, 385] width 55 height 17
copy div "80001567"
